Goal: Task Accomplishment & Management: Use online tool/utility

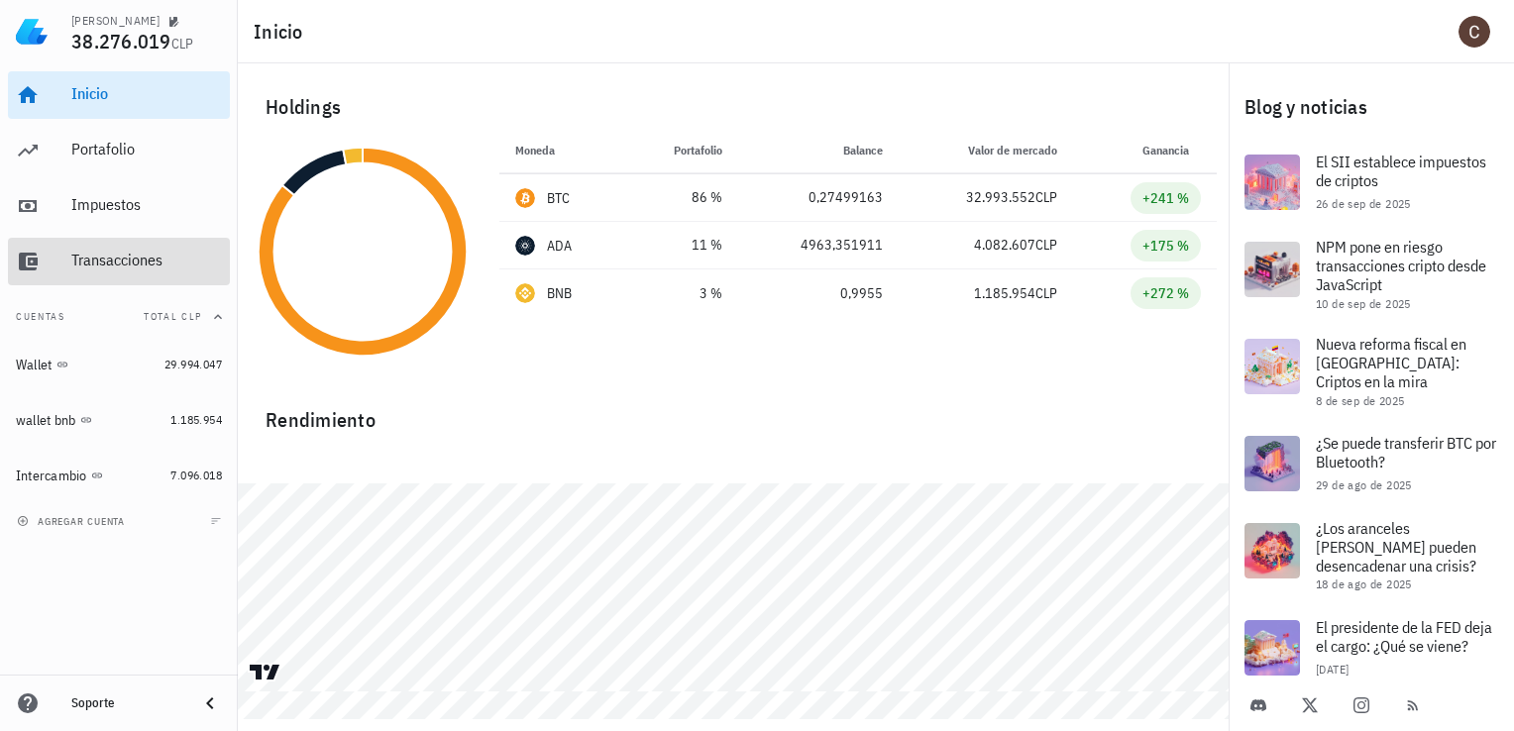
click at [103, 252] on div "Transacciones" at bounding box center [146, 260] width 151 height 19
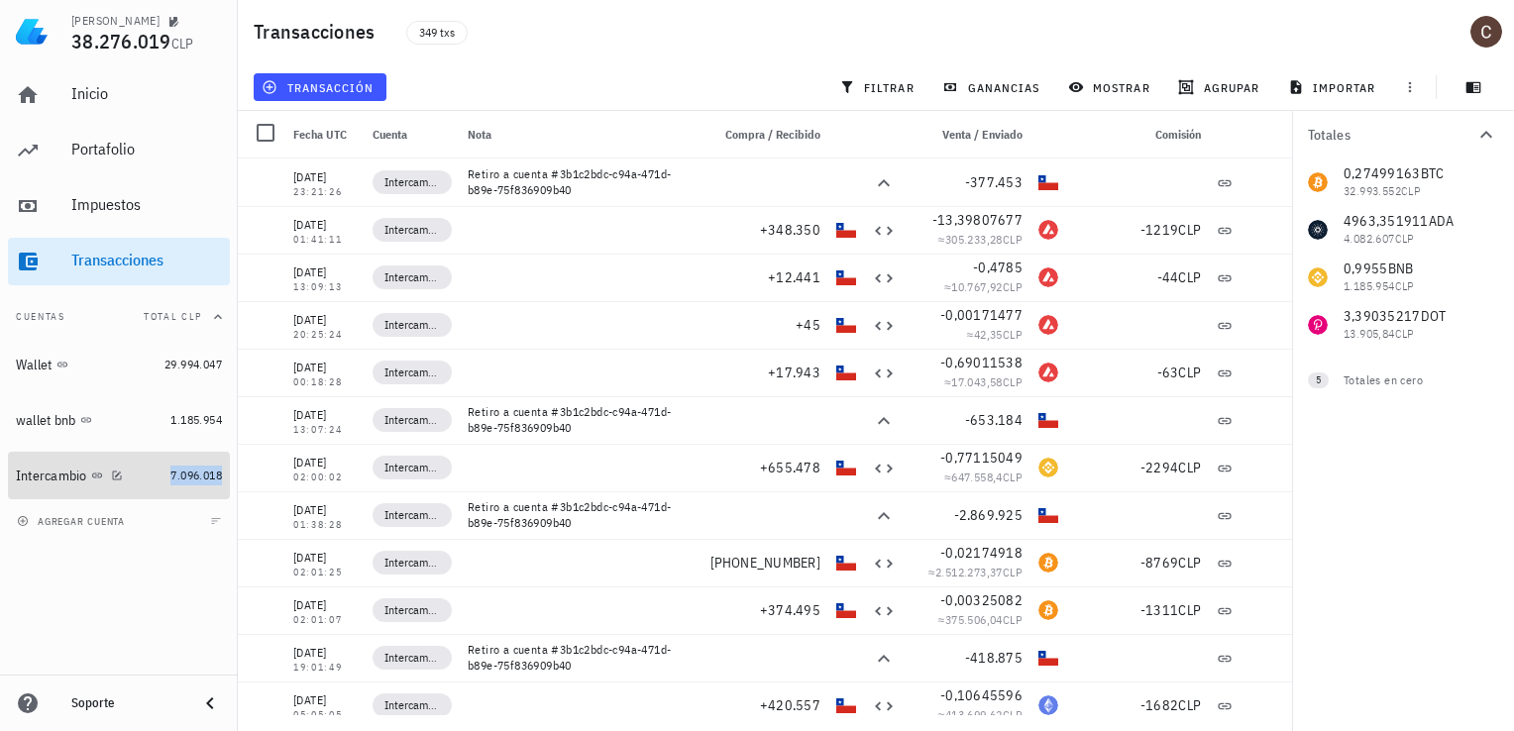
click at [175, 478] on span "7.096.018" at bounding box center [196, 475] width 52 height 15
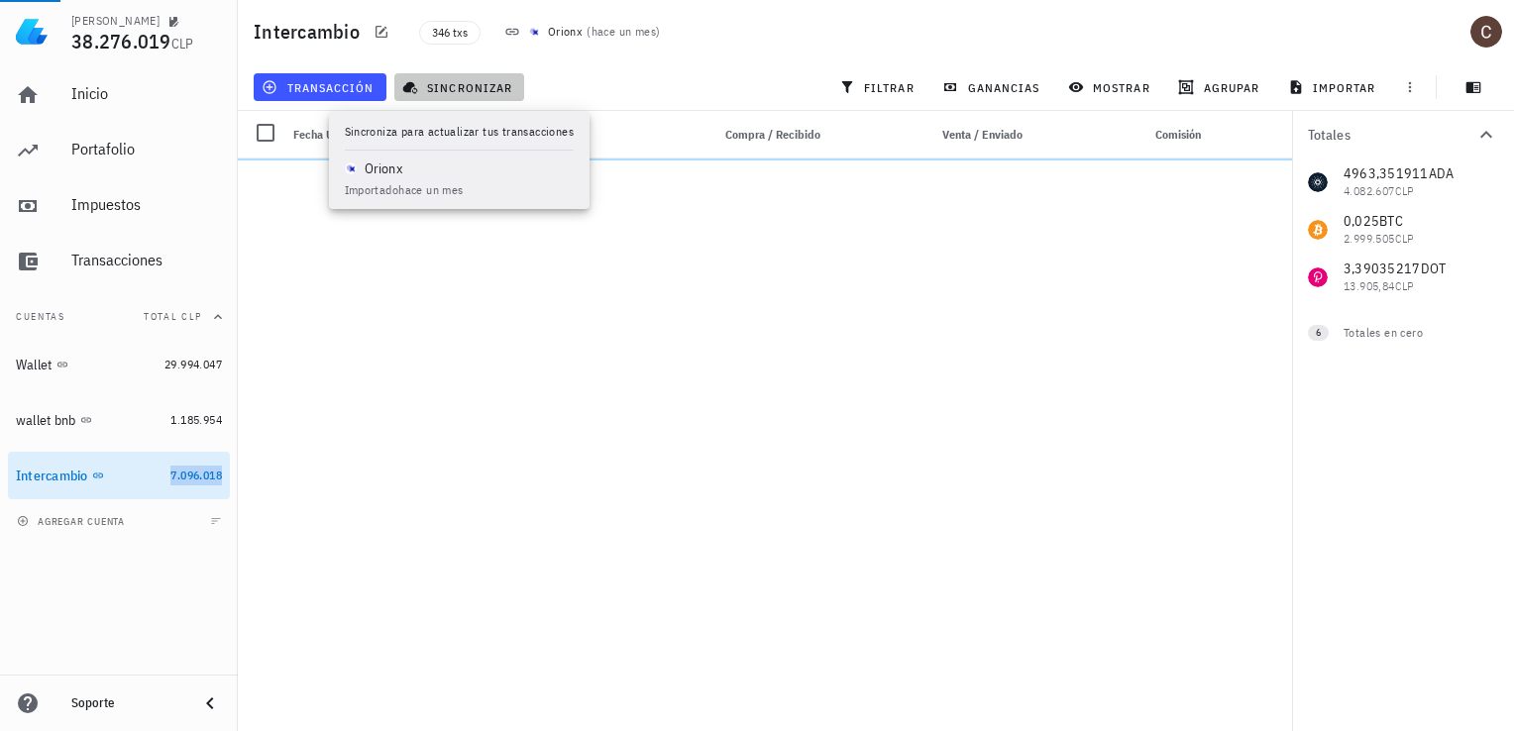
click at [476, 89] on span "sincronizar" at bounding box center [459, 87] width 106 height 16
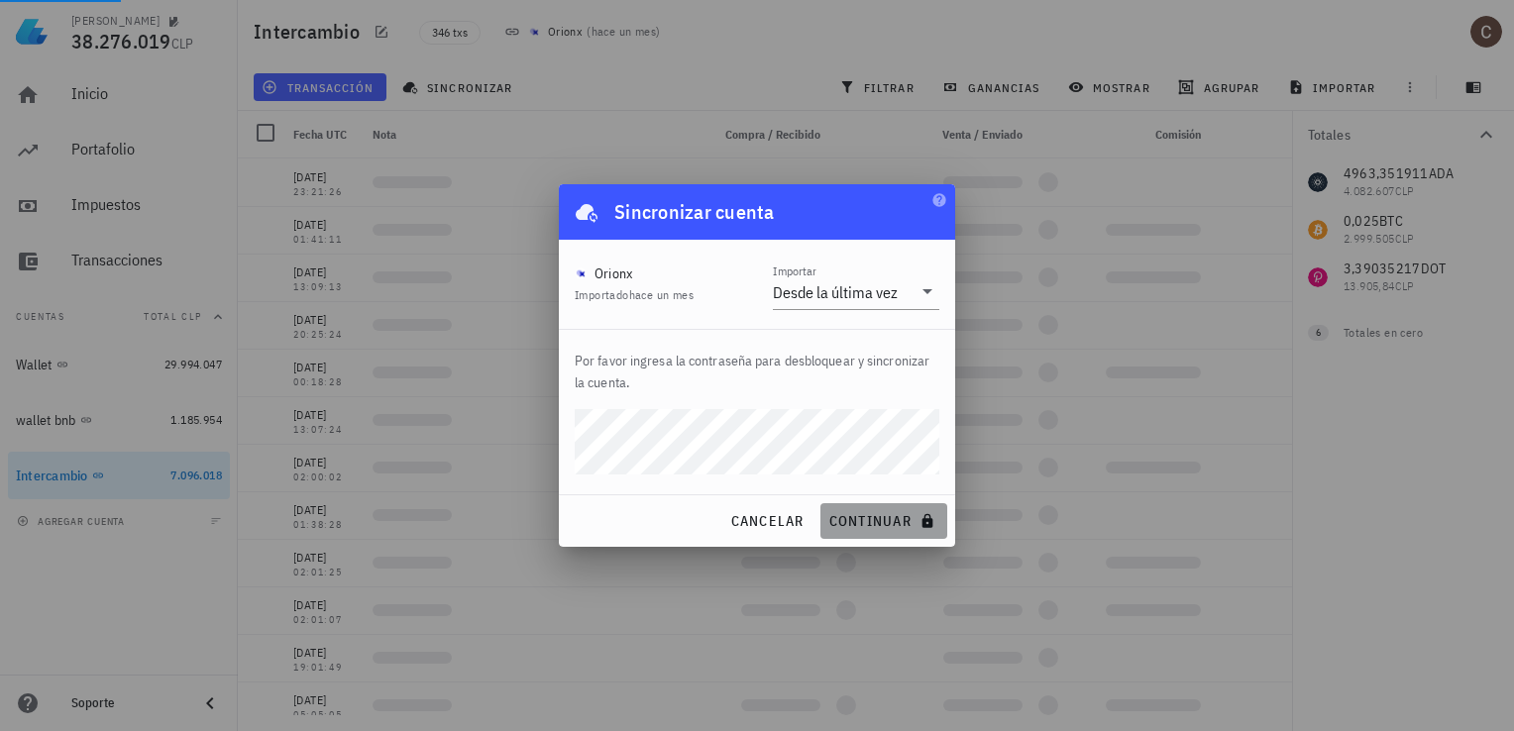
click at [888, 513] on span "continuar" at bounding box center [883, 521] width 111 height 18
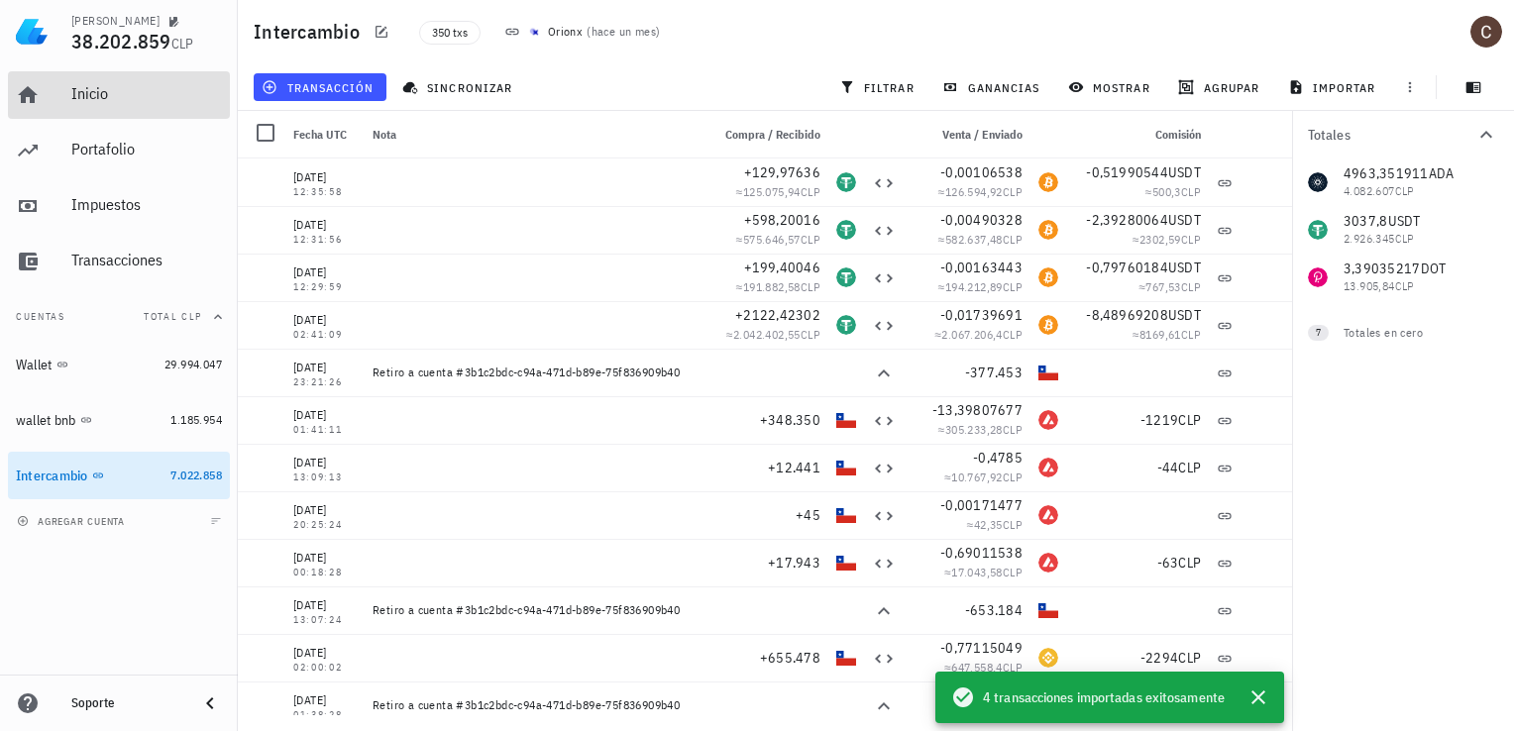
click at [108, 96] on div "Inicio" at bounding box center [146, 93] width 151 height 19
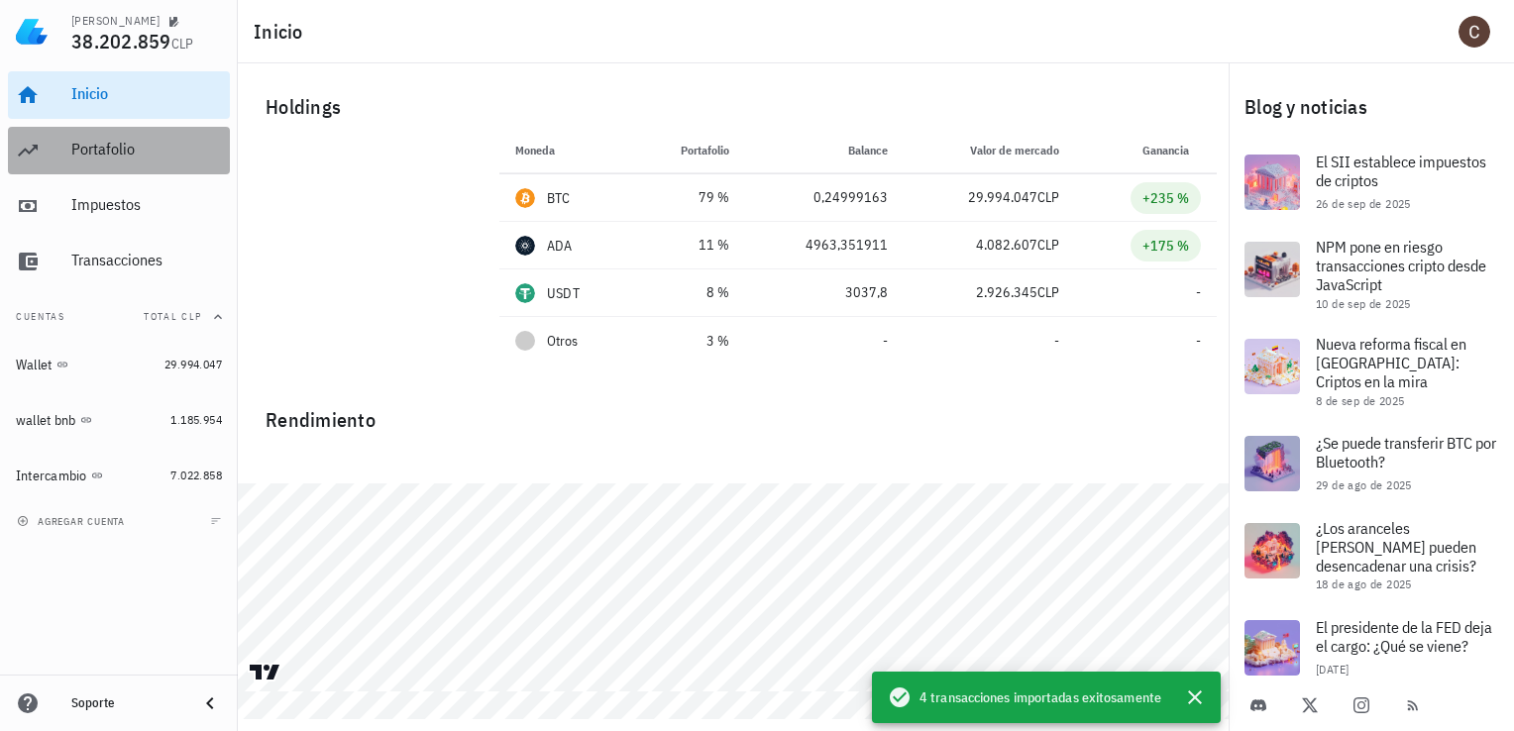
click at [114, 134] on div "Portafolio" at bounding box center [146, 150] width 151 height 45
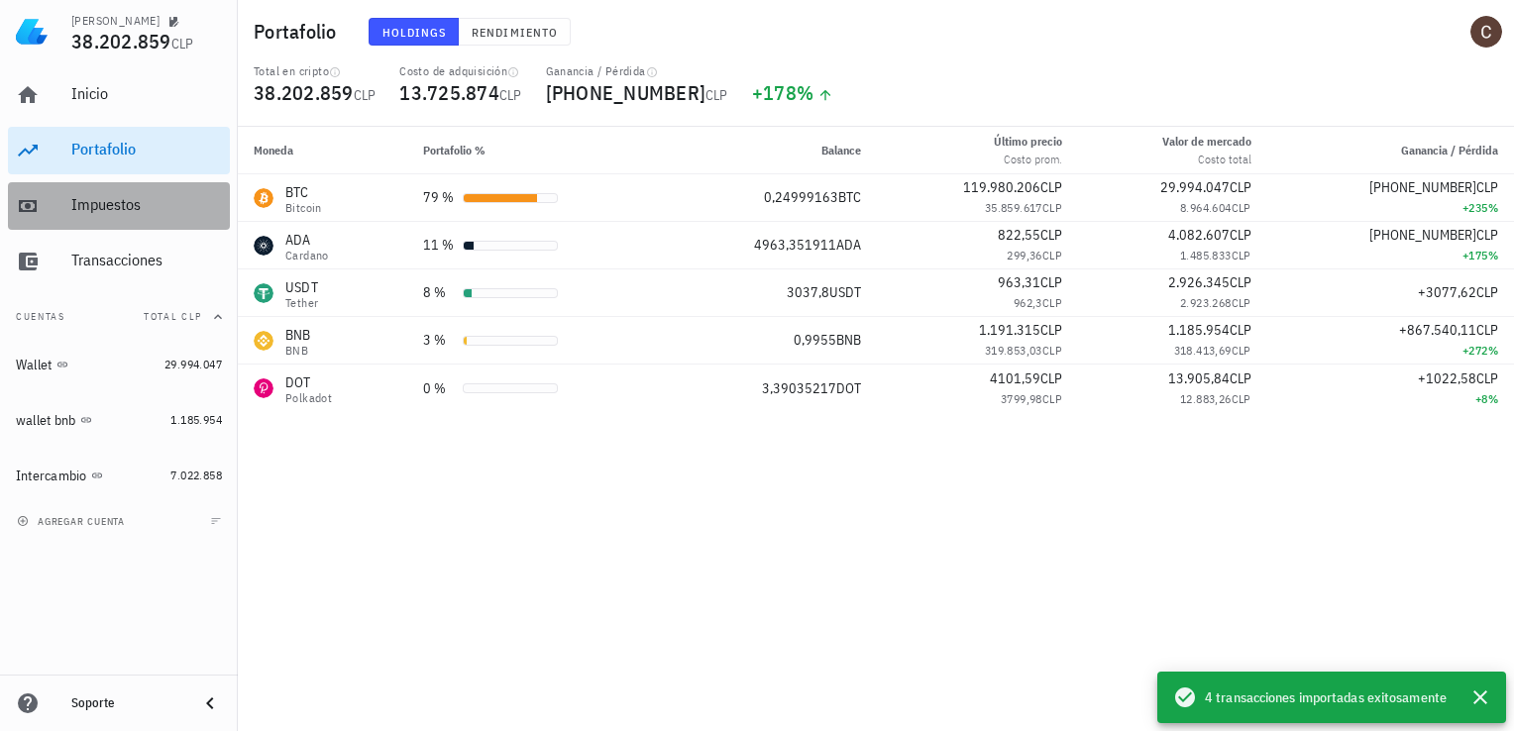
click at [105, 212] on div "Impuestos" at bounding box center [146, 204] width 151 height 19
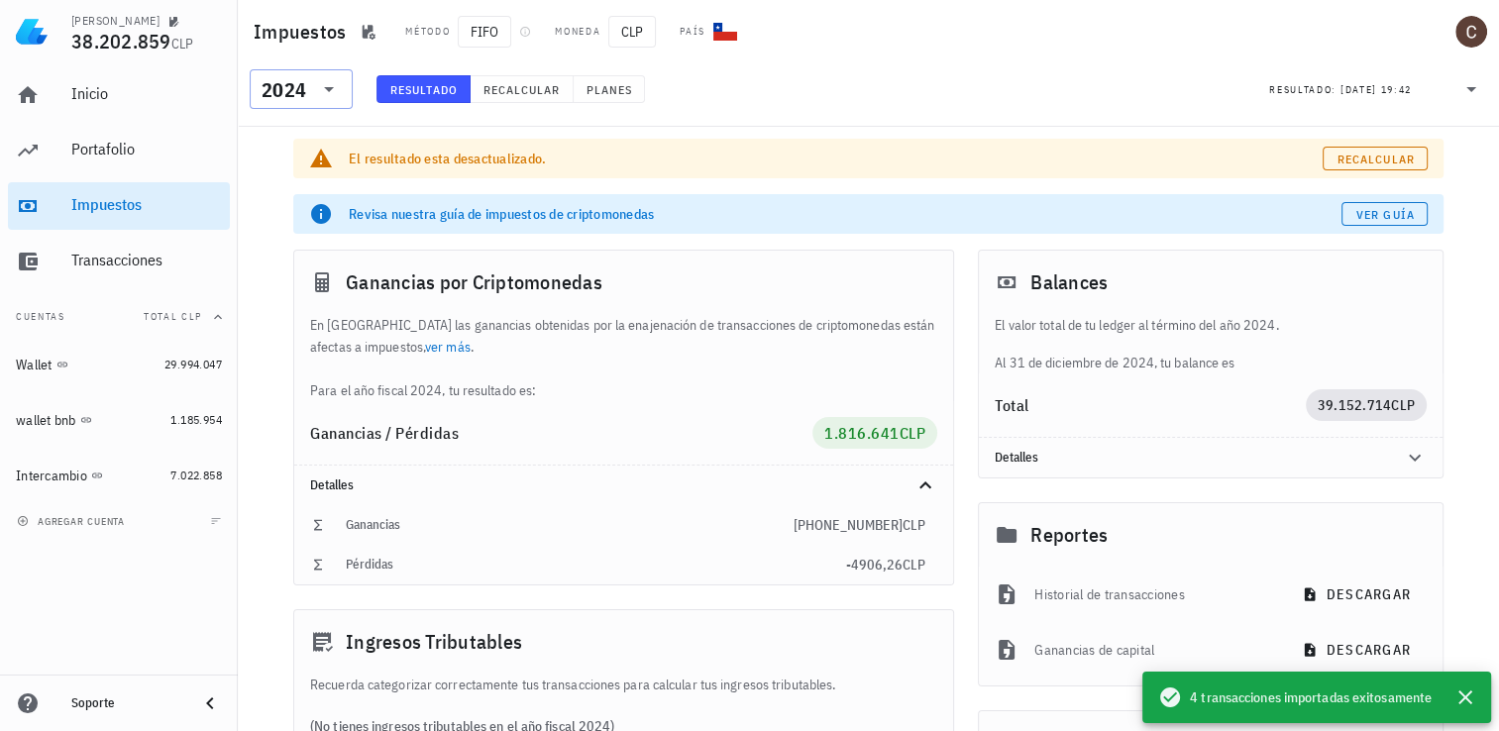
click at [329, 101] on div "2024" at bounding box center [301, 89] width 79 height 40
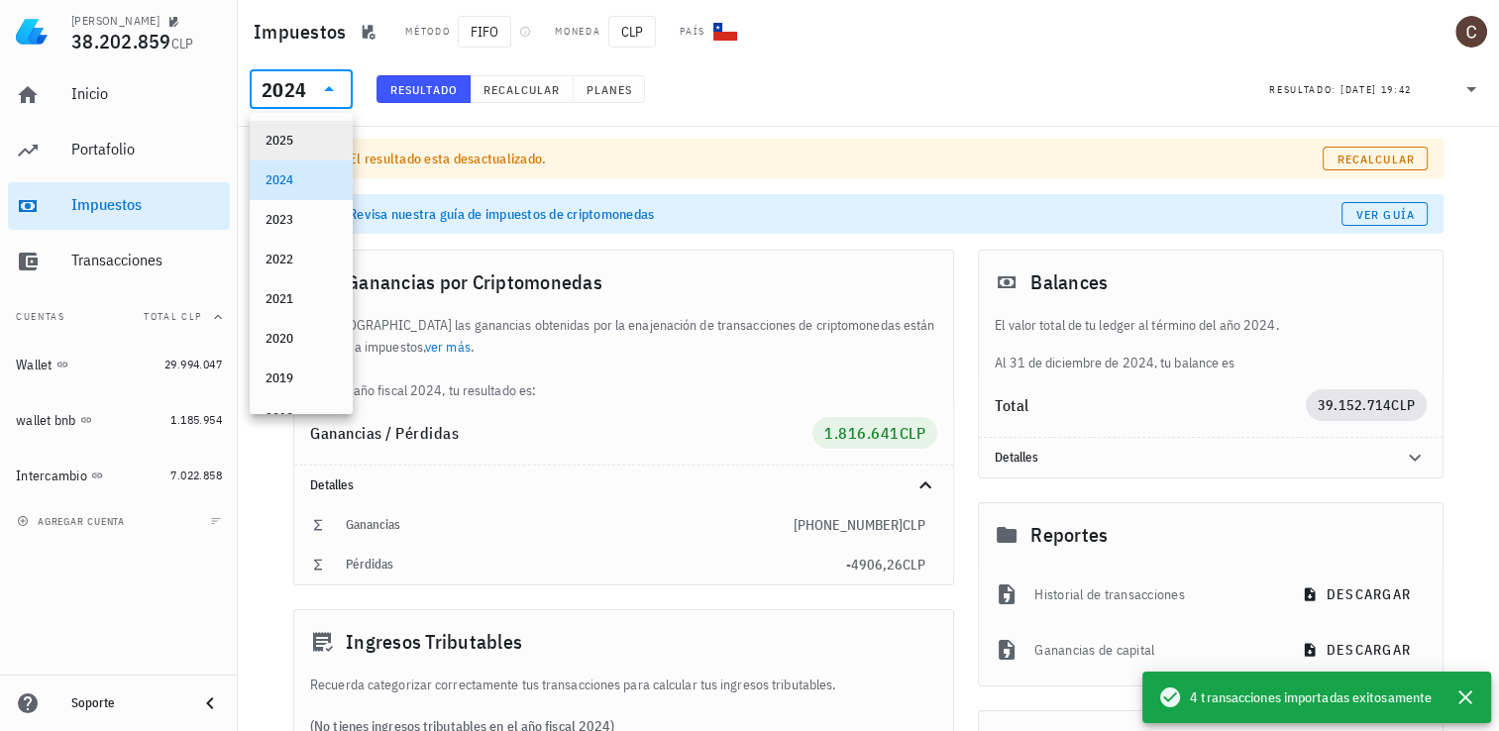
click at [309, 135] on div "2025" at bounding box center [301, 141] width 71 height 16
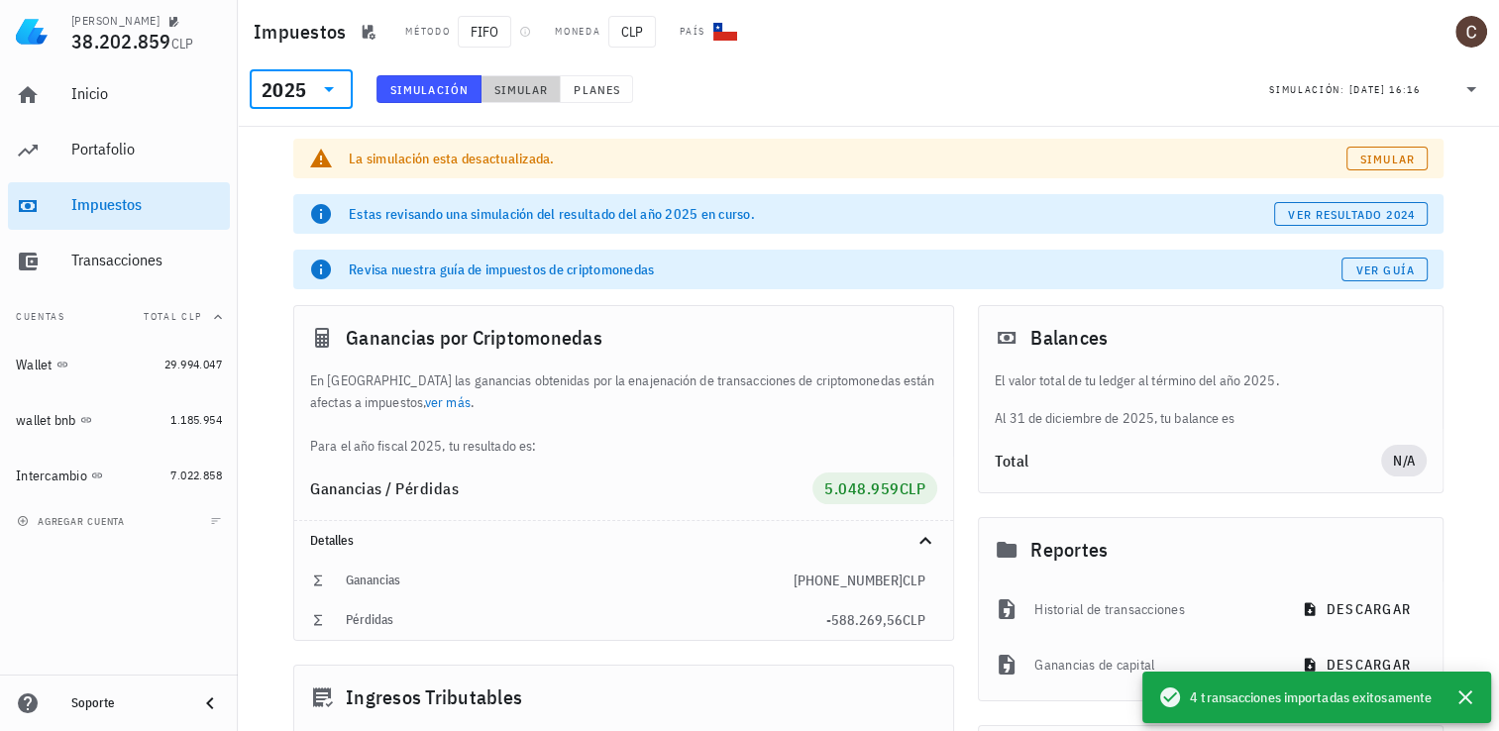
click at [524, 99] on button "Simular" at bounding box center [522, 89] width 80 height 28
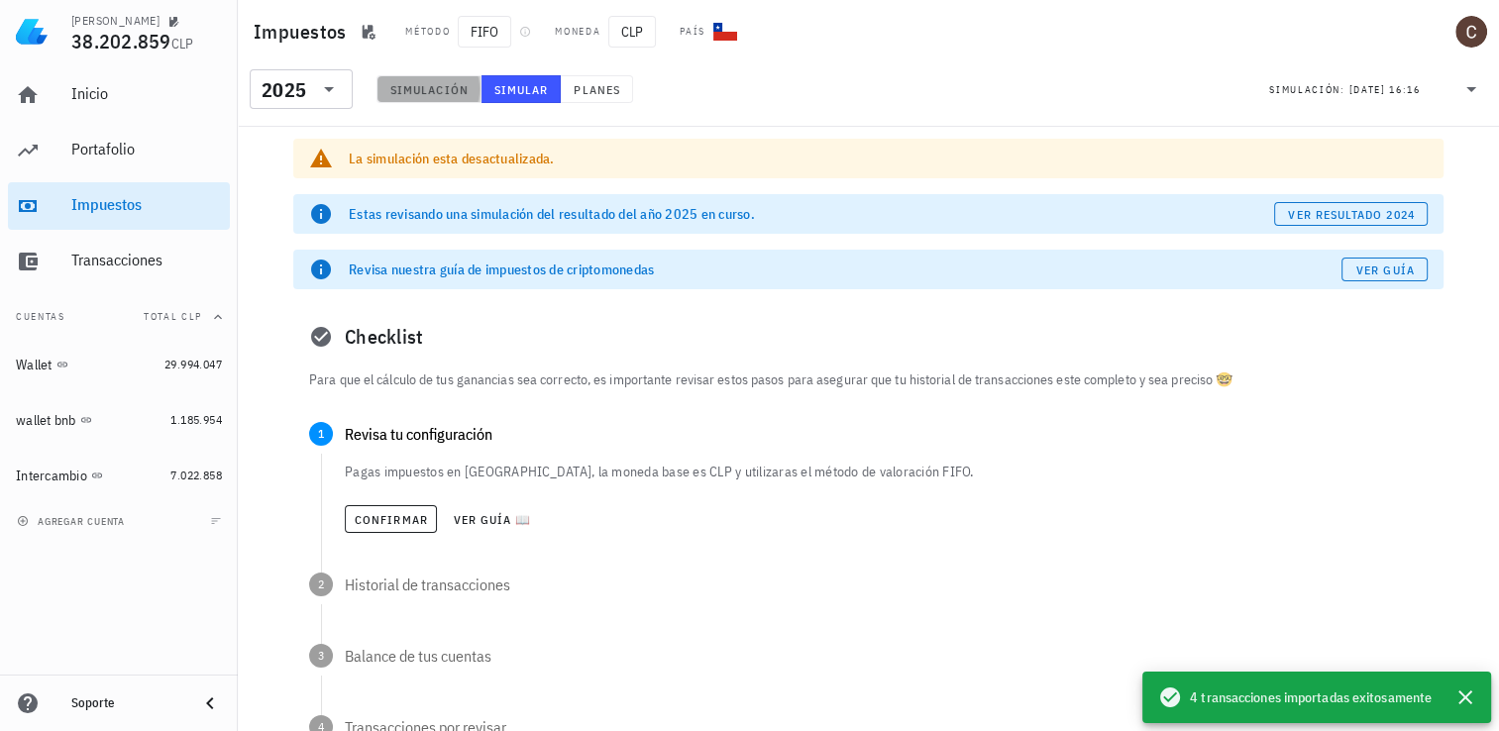
click at [418, 88] on span "Simulación" at bounding box center [428, 89] width 79 height 15
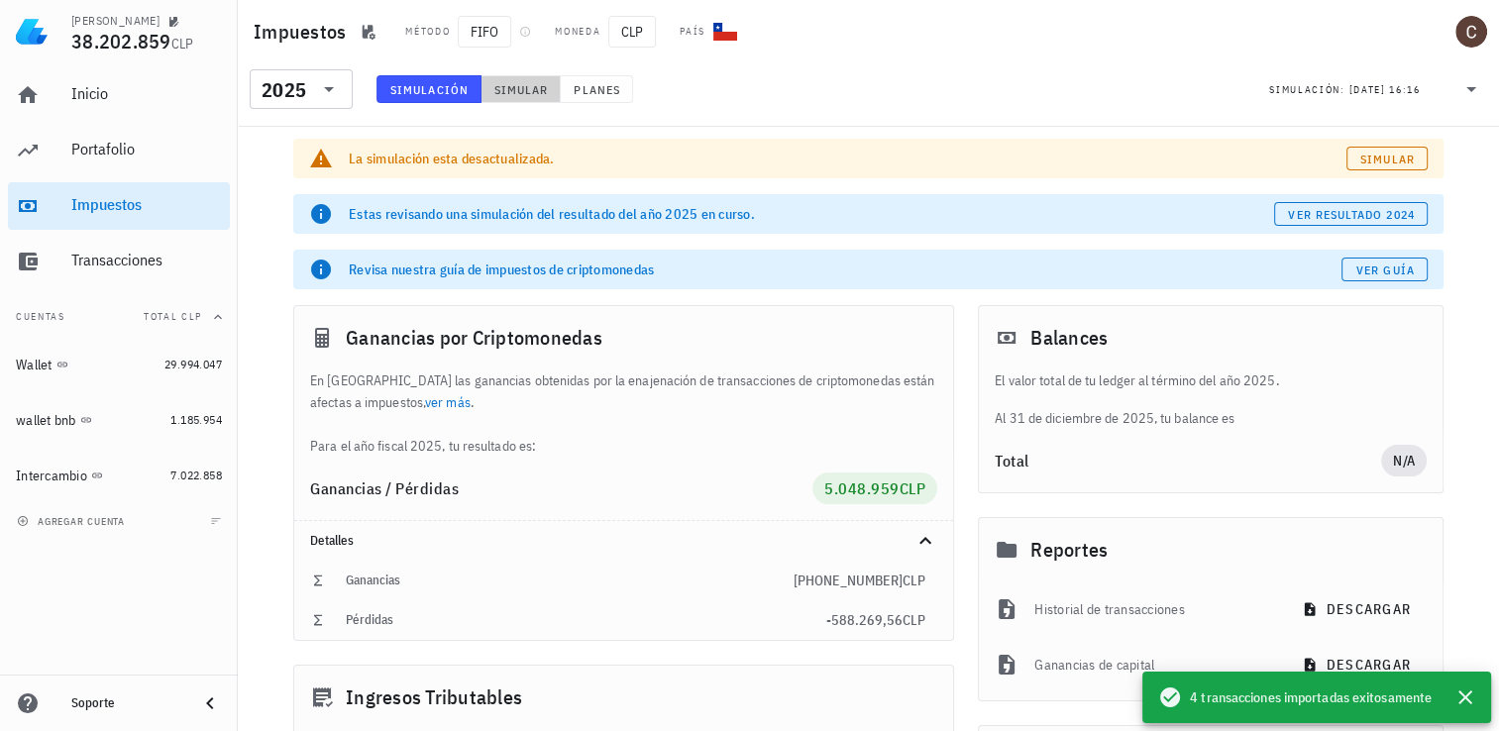
click at [502, 85] on span "Simular" at bounding box center [520, 89] width 55 height 15
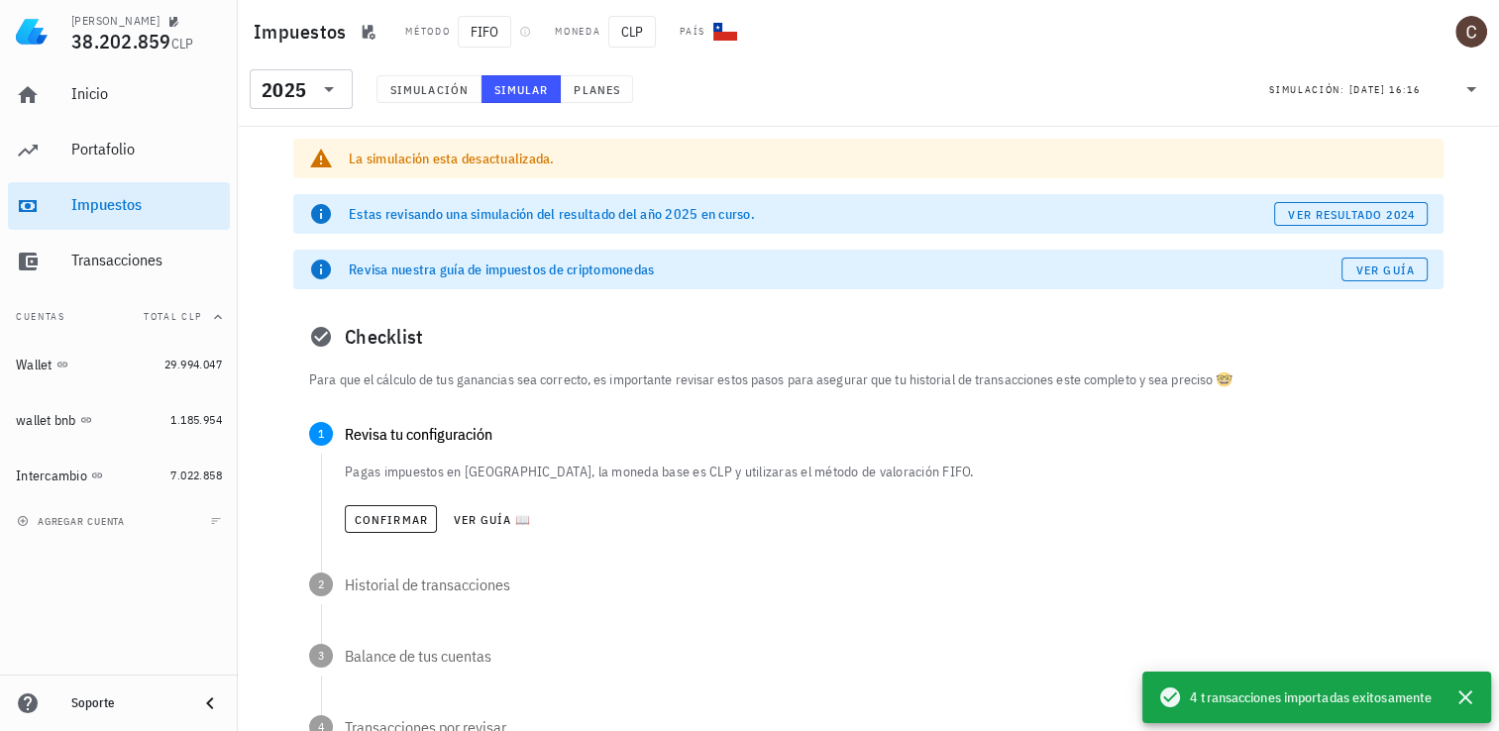
click at [373, 538] on div "Confirmar Ver guía 📖" at bounding box center [886, 519] width 1083 height 44
click at [373, 525] on span "Confirmar" at bounding box center [391, 519] width 74 height 15
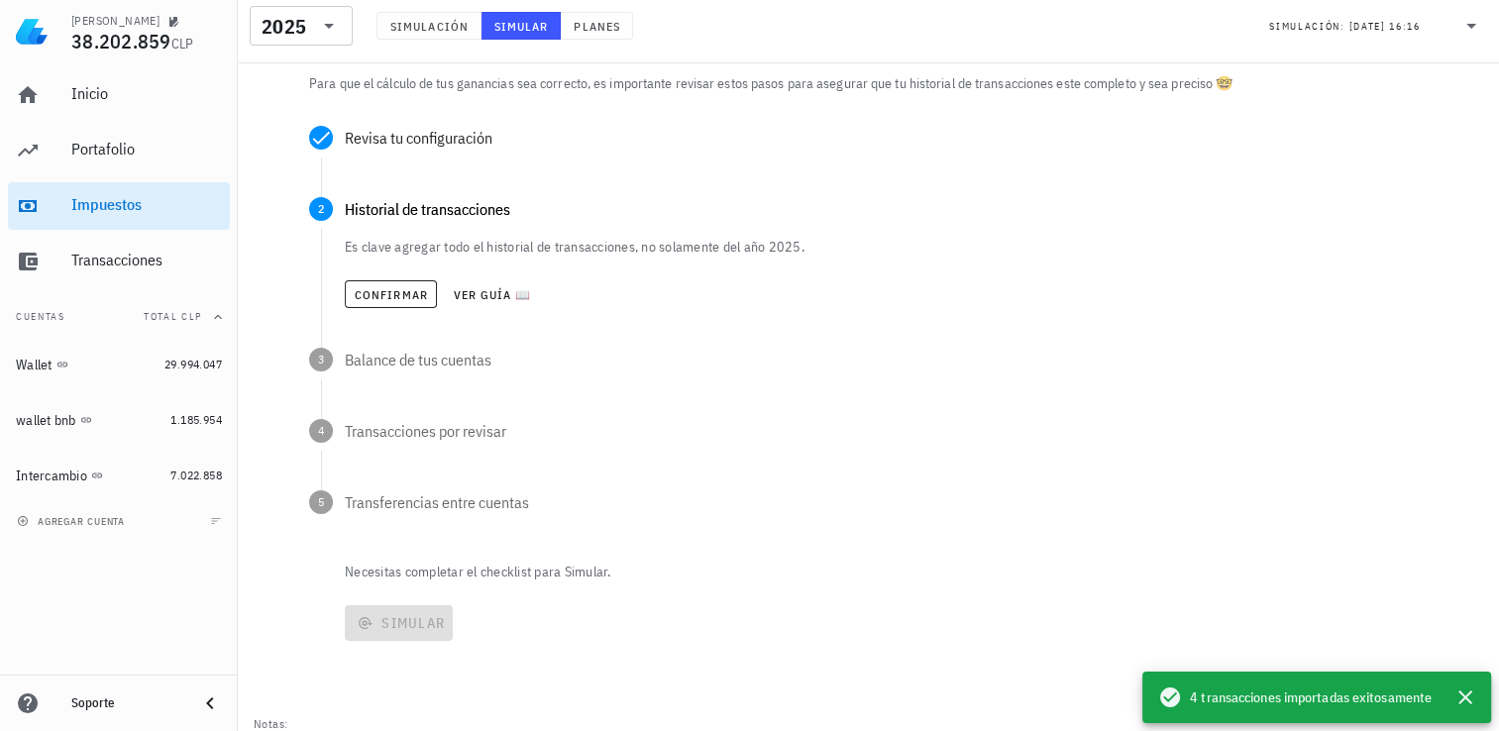
scroll to position [297, 0]
click at [417, 299] on span "Confirmar" at bounding box center [391, 293] width 74 height 15
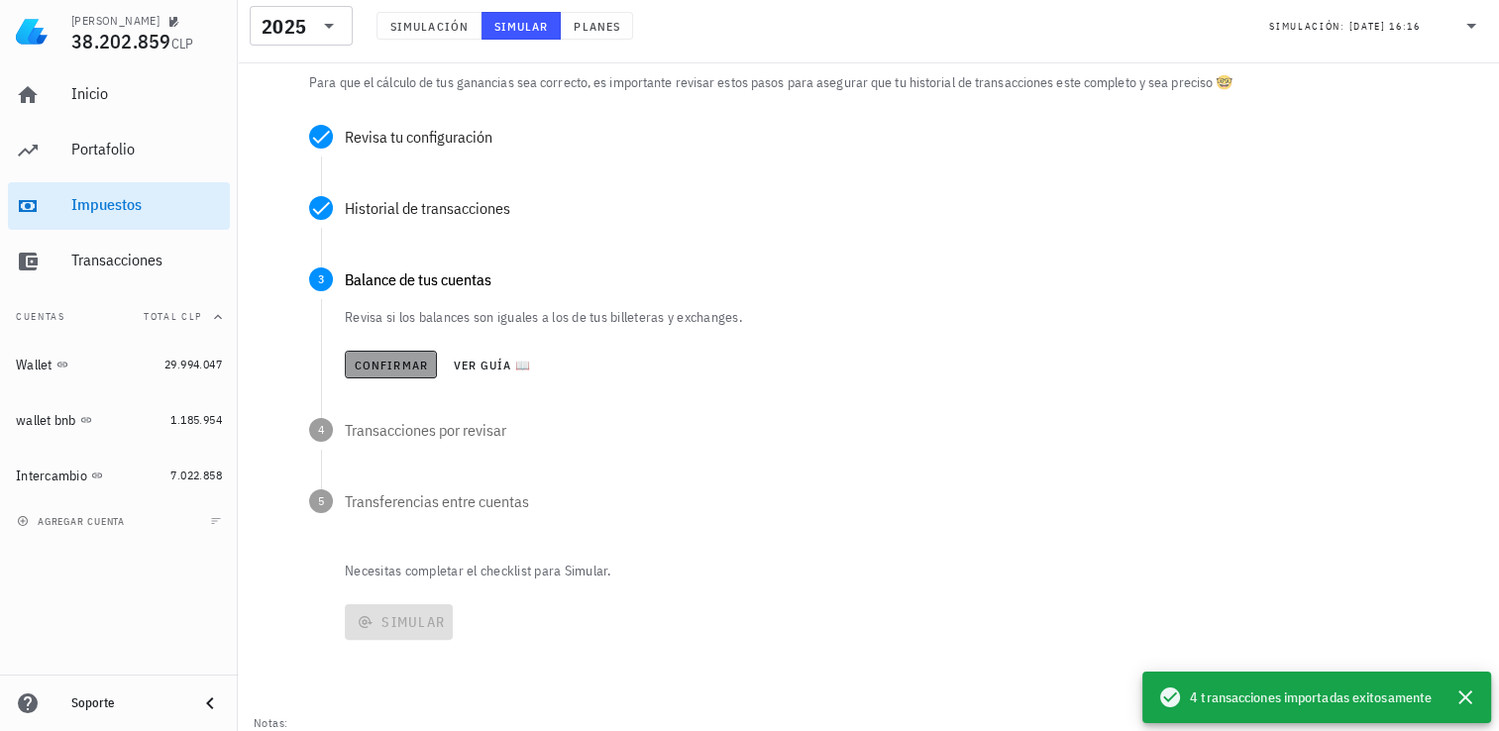
click at [390, 359] on span "Confirmar" at bounding box center [391, 365] width 74 height 15
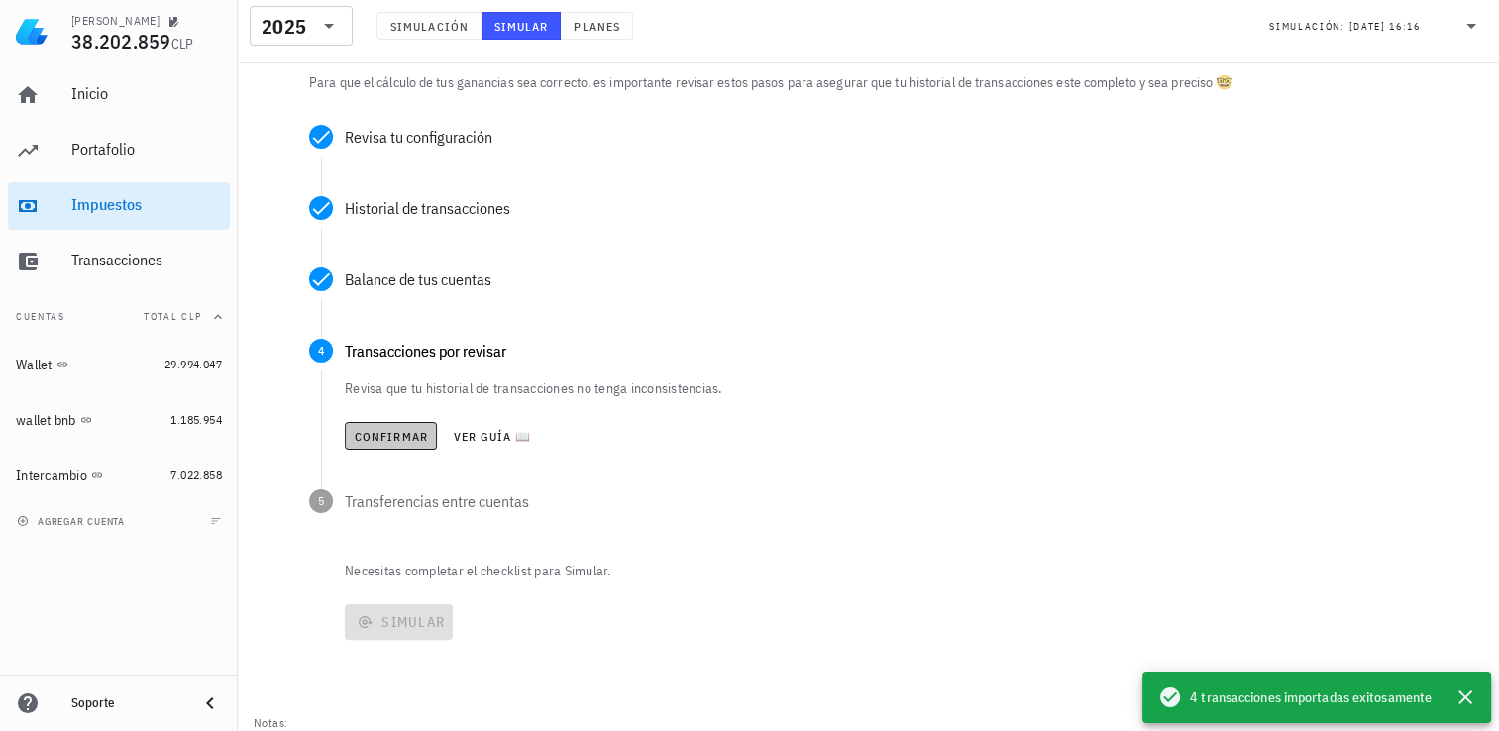
click at [384, 437] on span "Confirmar" at bounding box center [391, 436] width 74 height 15
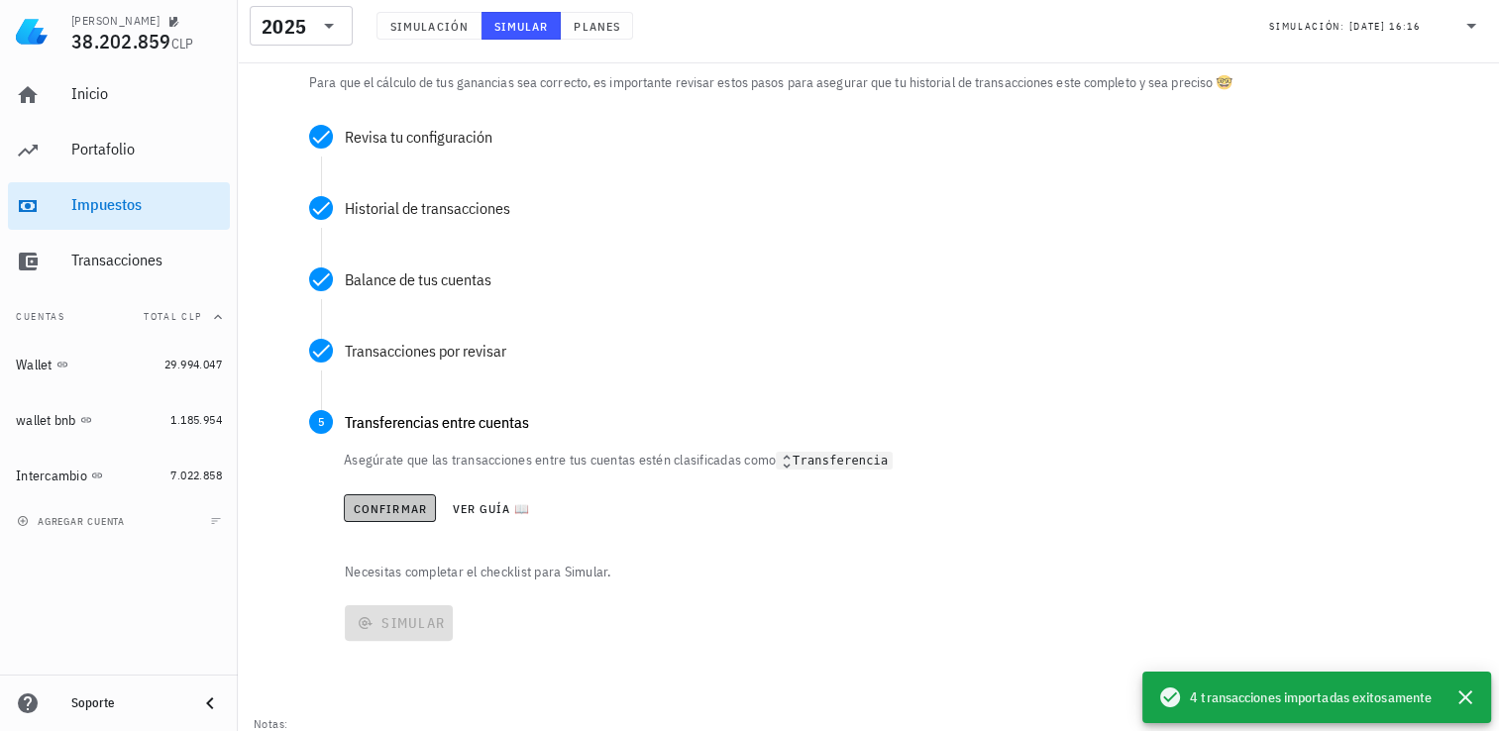
click at [397, 504] on span "Confirmar" at bounding box center [390, 508] width 74 height 15
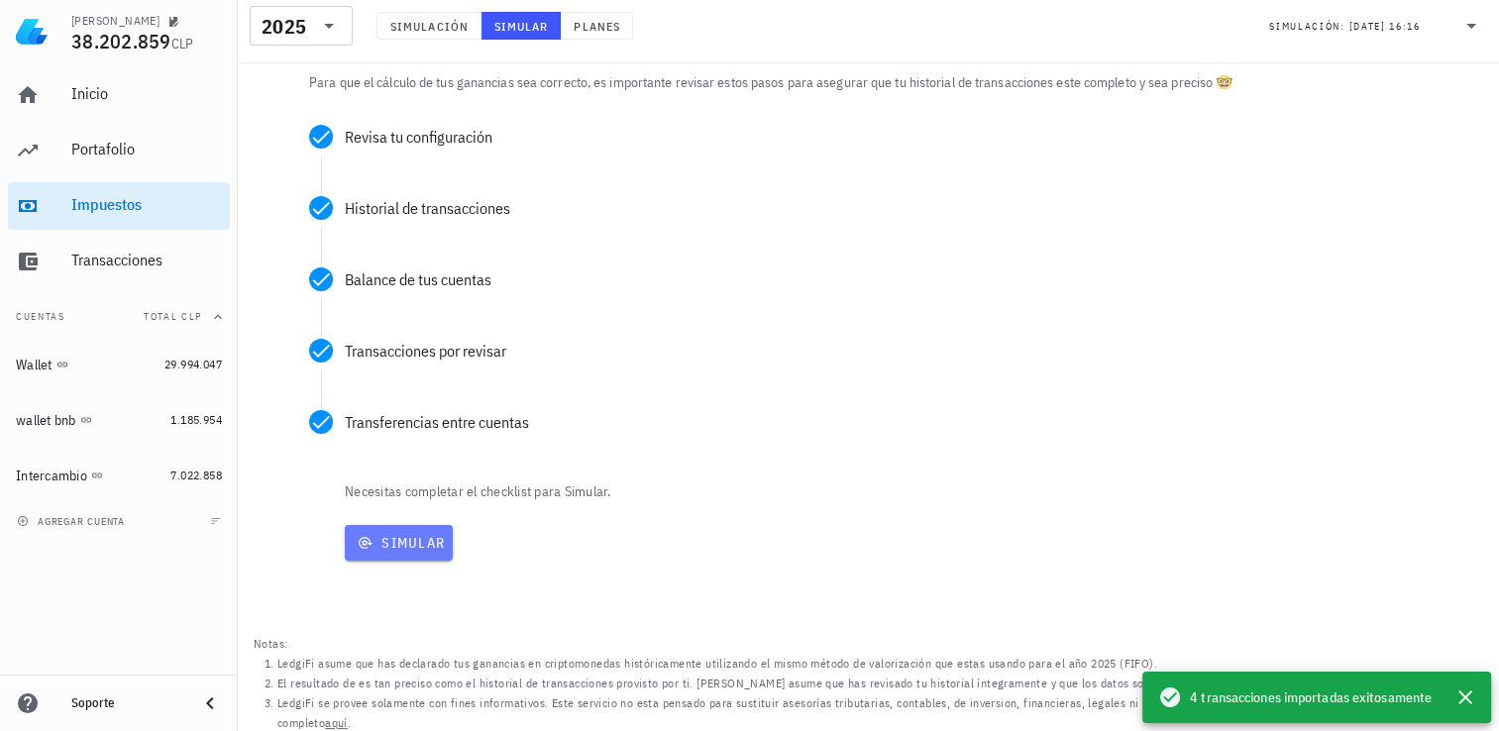
click at [397, 545] on span "Simular" at bounding box center [399, 543] width 92 height 18
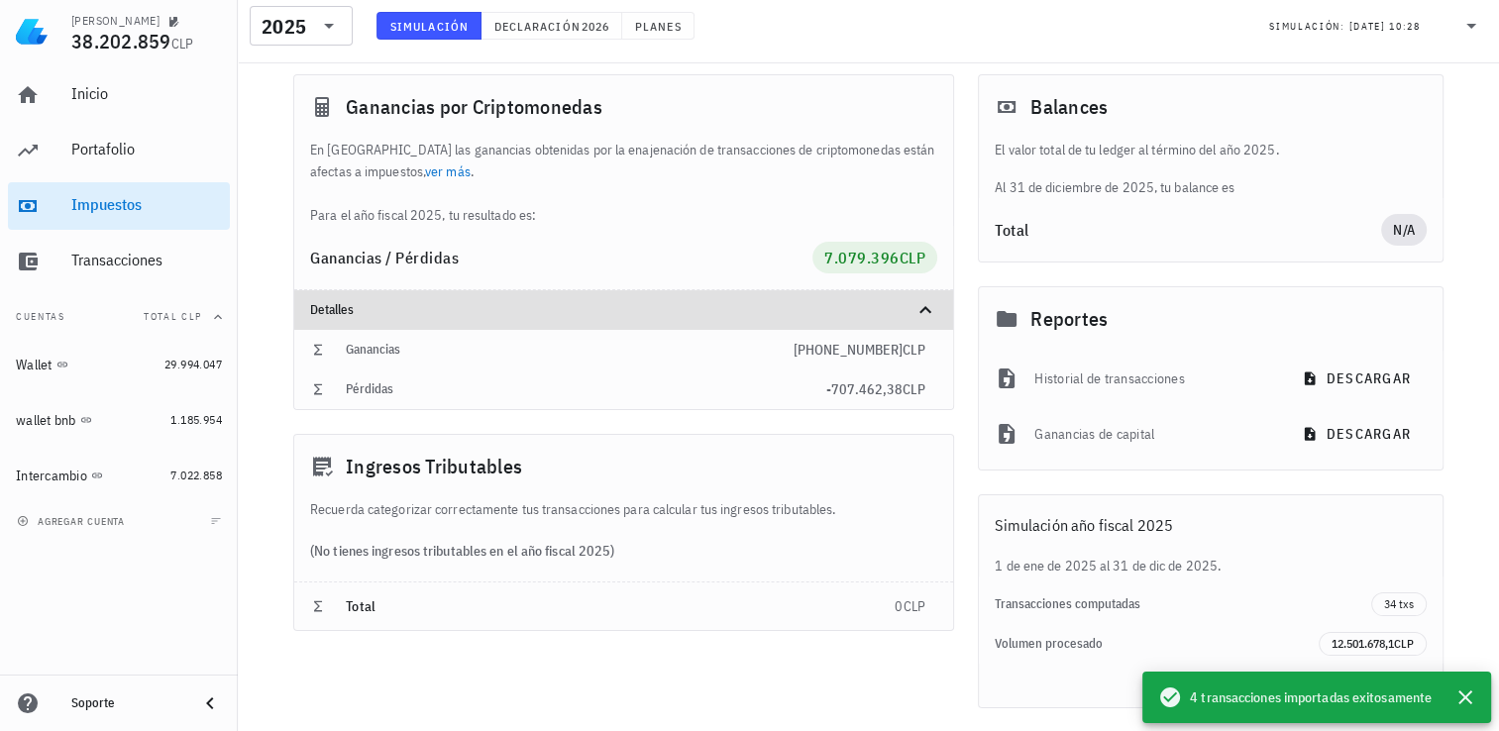
scroll to position [174, 0]
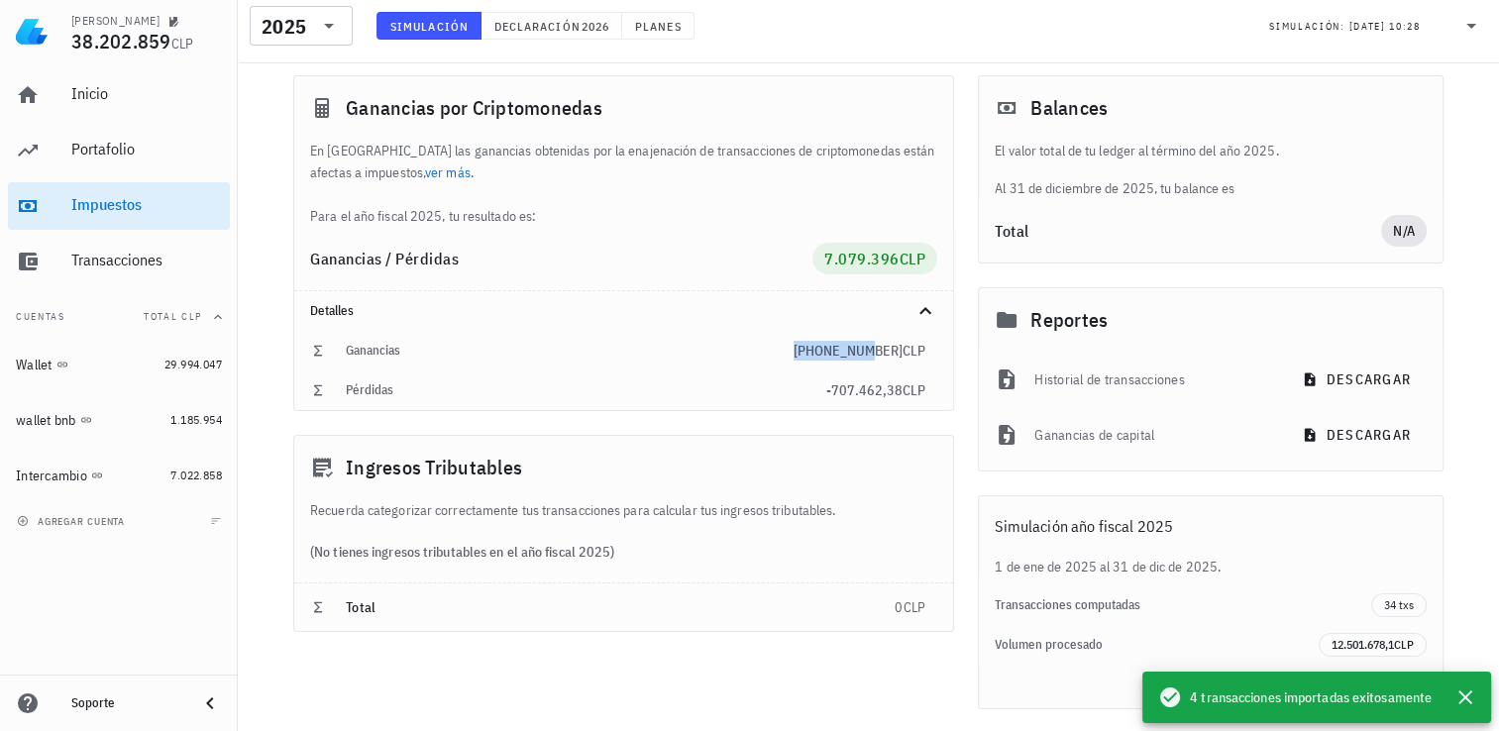
click at [885, 359] on span "+7.786.859" at bounding box center [848, 351] width 109 height 18
click at [340, 347] on div "Ganancias +7.786.859 CLP" at bounding box center [623, 351] width 659 height 40
click at [1353, 429] on span "descargar" at bounding box center [1358, 435] width 105 height 18
click at [1338, 381] on span "descargar" at bounding box center [1358, 380] width 105 height 18
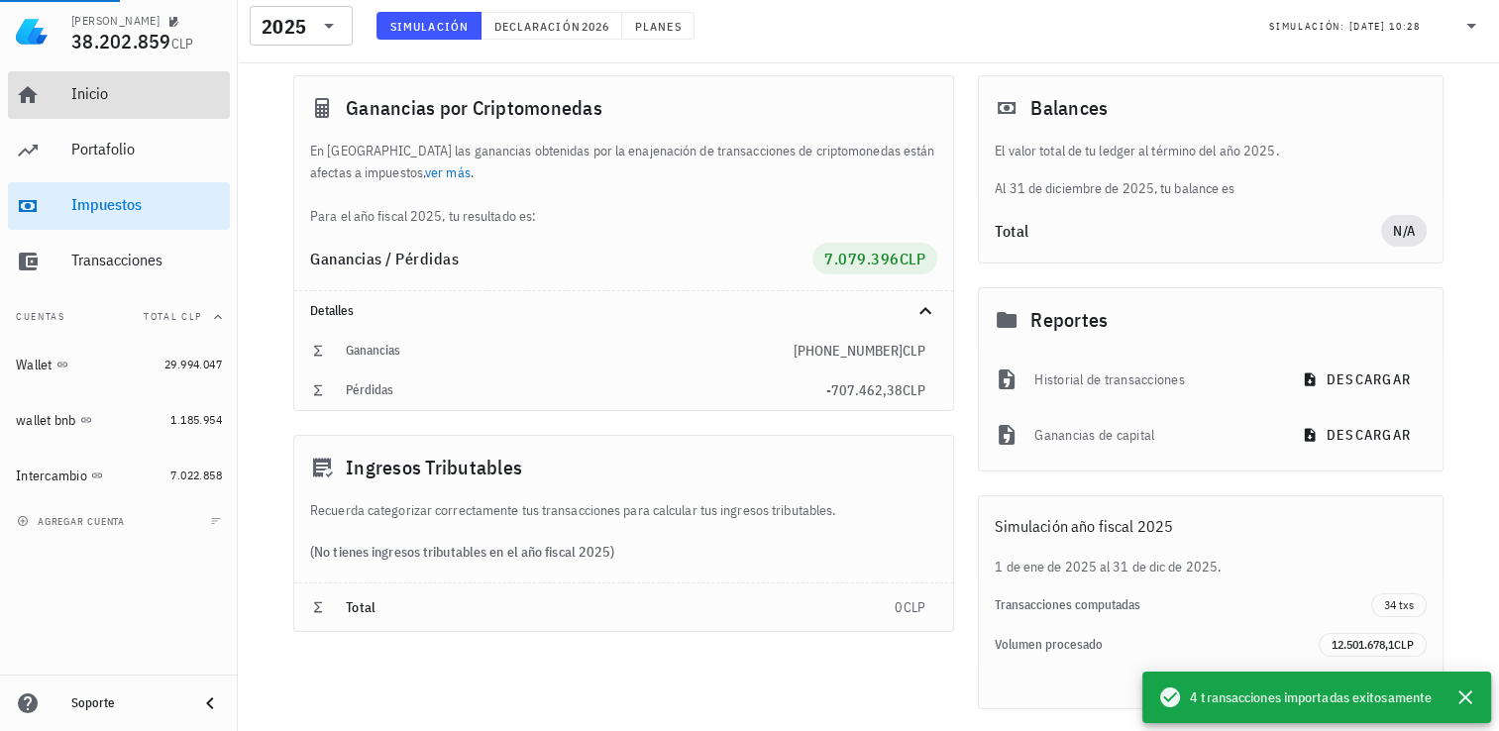
click at [102, 90] on div "Inicio" at bounding box center [146, 93] width 151 height 19
click at [273, 91] on div "Estas revisando una simulación del resultado del año 2025 en curso. ver resulta…" at bounding box center [868, 392] width 1261 height 880
click at [1472, 703] on icon "button" at bounding box center [1466, 698] width 24 height 24
